Goal: Task Accomplishment & Management: Manage account settings

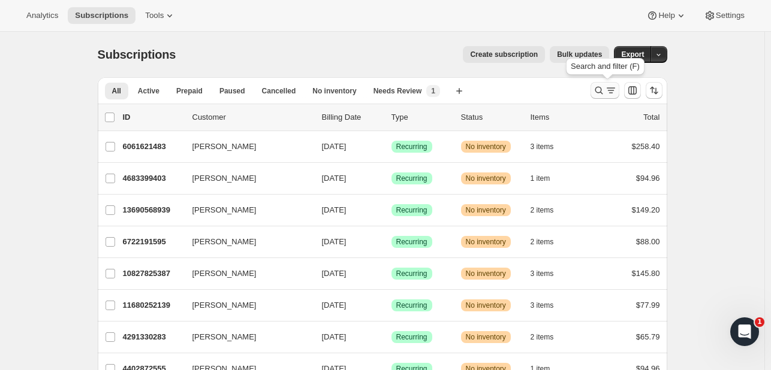
click at [598, 89] on icon "Search and filter results" at bounding box center [599, 91] width 8 height 8
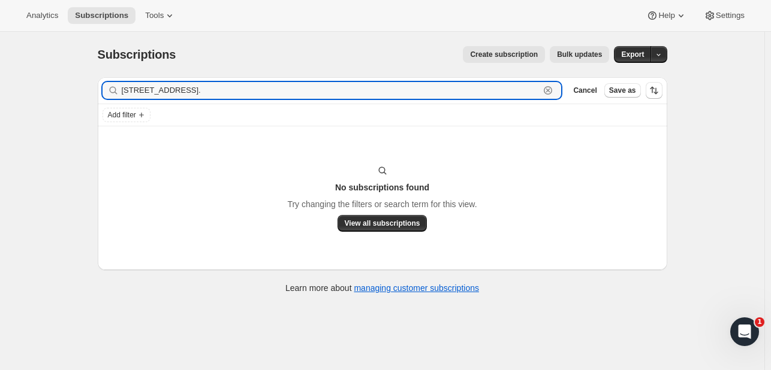
drag, startPoint x: 379, startPoint y: 88, endPoint x: 50, endPoint y: 90, distance: 328.5
click at [50, 90] on div "Subscriptions. This page is ready Subscriptions Create subscription Bulk update…" at bounding box center [382, 217] width 764 height 370
paste input "[EMAIL_ADDRESS][DOMAIN_NAME]"
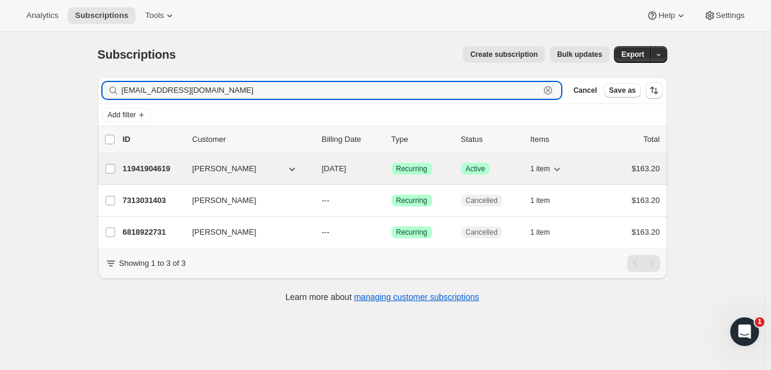
type input "[EMAIL_ADDRESS][DOMAIN_NAME]"
click at [146, 165] on p "11941904619" at bounding box center [153, 169] width 60 height 12
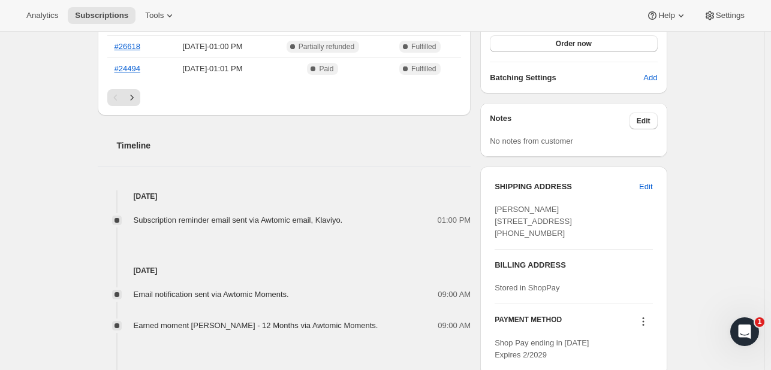
scroll to position [360, 0]
click at [652, 185] on span "Edit" at bounding box center [645, 186] width 13 height 12
select select "CA"
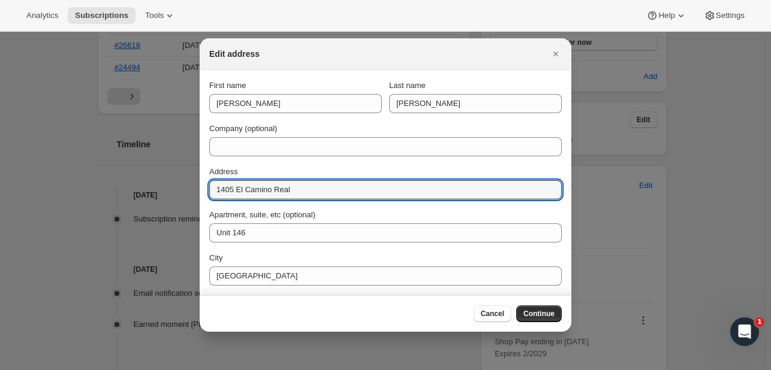
drag, startPoint x: 335, startPoint y: 183, endPoint x: 153, endPoint y: 187, distance: 181.7
paste input "070 Bridgeview Wa"
type input "[STREET_ADDRESS]"
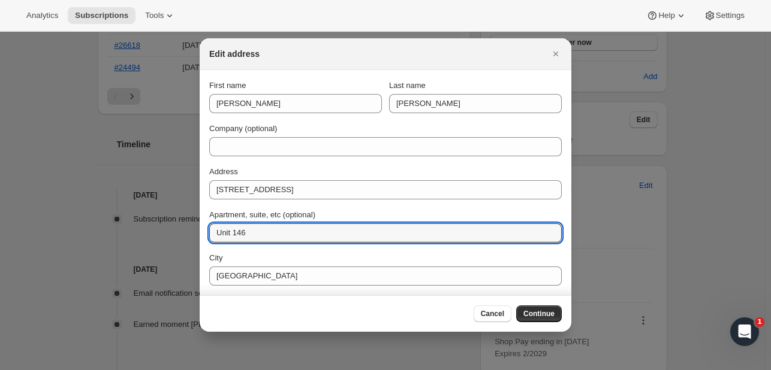
drag, startPoint x: 200, startPoint y: 233, endPoint x: 162, endPoint y: 233, distance: 37.2
paste input "Apt. 2206"
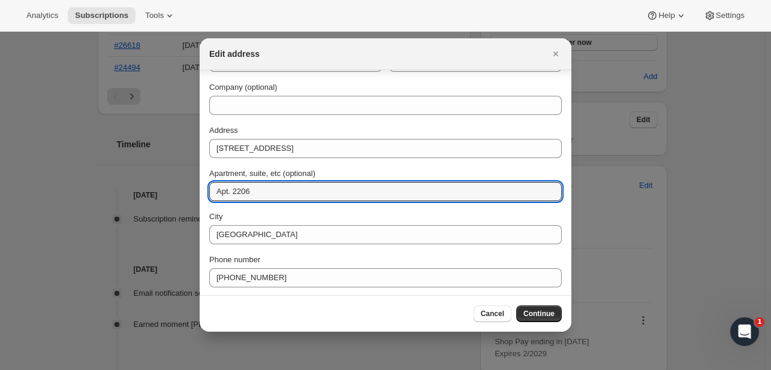
scroll to position [86, 0]
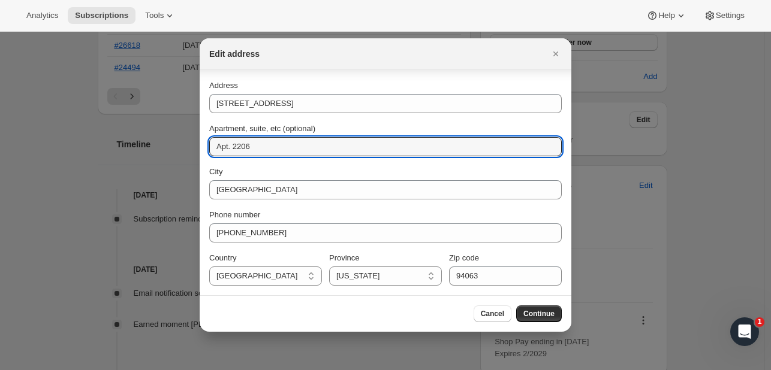
type input "Apt. 2206"
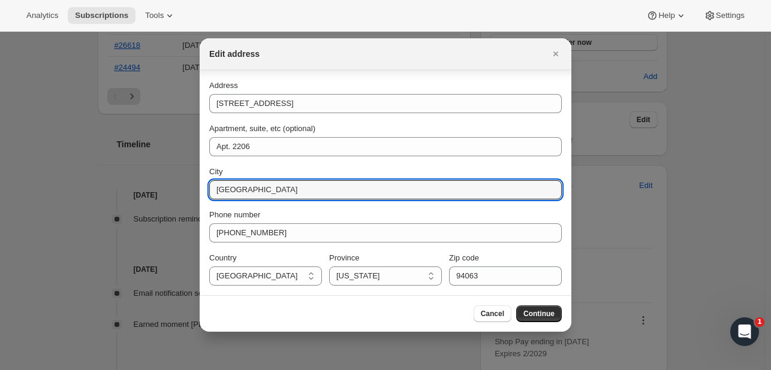
drag, startPoint x: 290, startPoint y: 184, endPoint x: 165, endPoint y: 188, distance: 124.8
paste input "[GEOGRAPHIC_DATA]"
type input "[GEOGRAPHIC_DATA]"
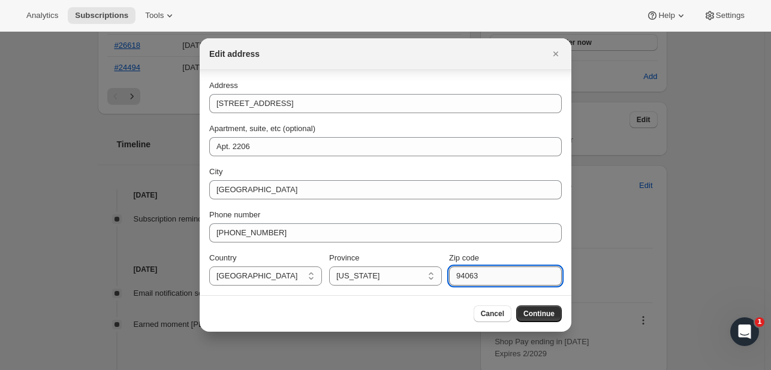
click at [465, 279] on input "94063" at bounding box center [505, 276] width 113 height 19
paste input "158"
type input "94158"
click at [532, 317] on span "Continue" at bounding box center [538, 314] width 31 height 10
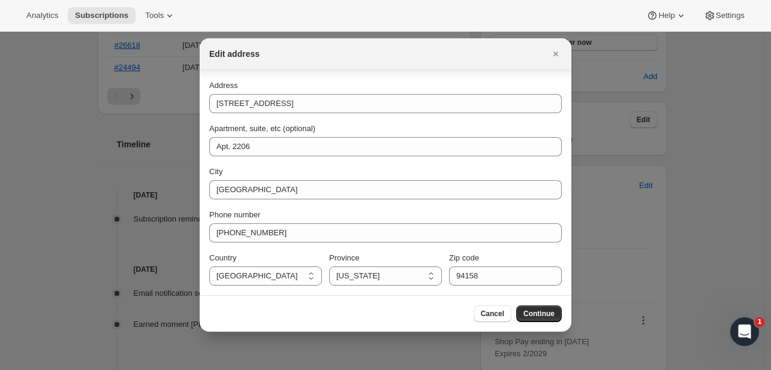
scroll to position [0, 0]
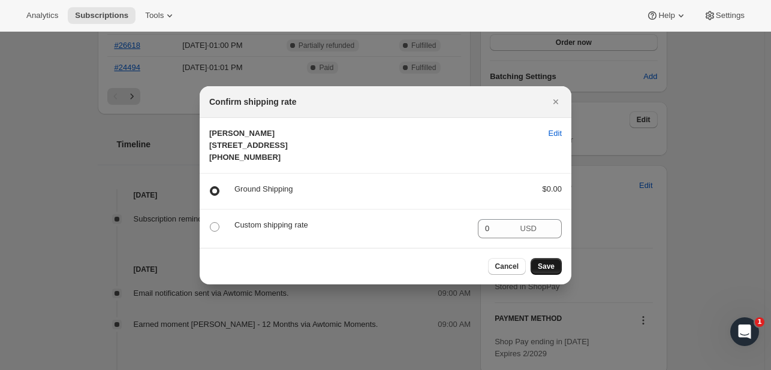
click at [553, 272] on span "Save" at bounding box center [546, 267] width 17 height 10
